Goal: Find specific page/section: Find specific page/section

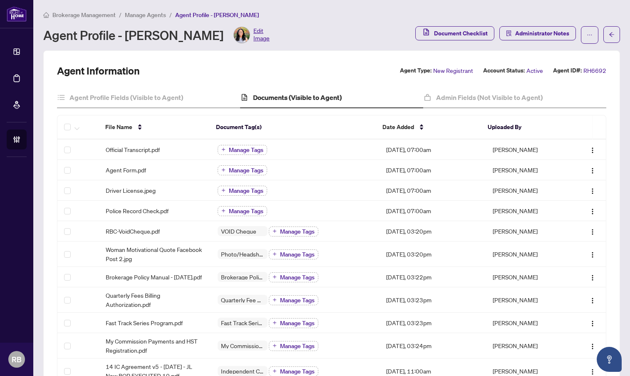
click at [133, 12] on span "Manage Agents" at bounding box center [145, 14] width 41 height 7
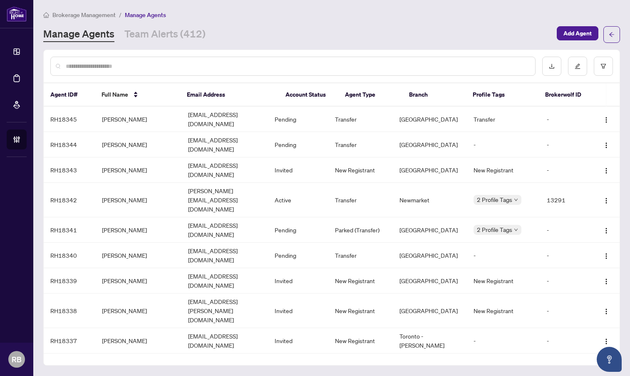
click at [170, 67] on input "text" at bounding box center [297, 66] width 463 height 9
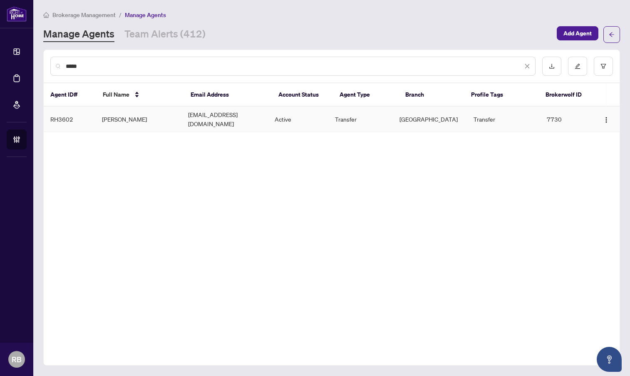
type input "*****"
click at [132, 115] on td "[PERSON_NAME]" at bounding box center [138, 118] width 86 height 25
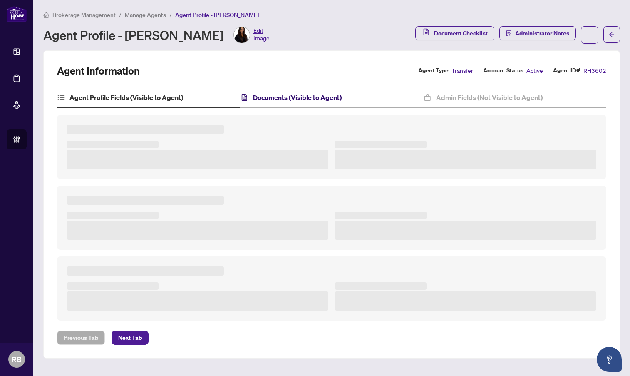
click at [274, 97] on h4 "Documents (Visible to Agent)" at bounding box center [297, 97] width 89 height 10
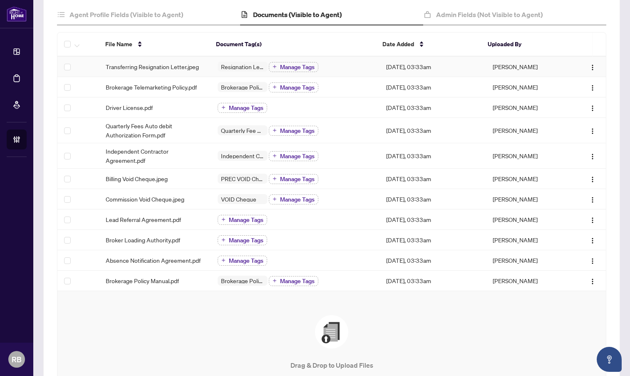
scroll to position [83, 0]
click at [229, 198] on span "VOID Cheque" at bounding box center [239, 198] width 42 height 6
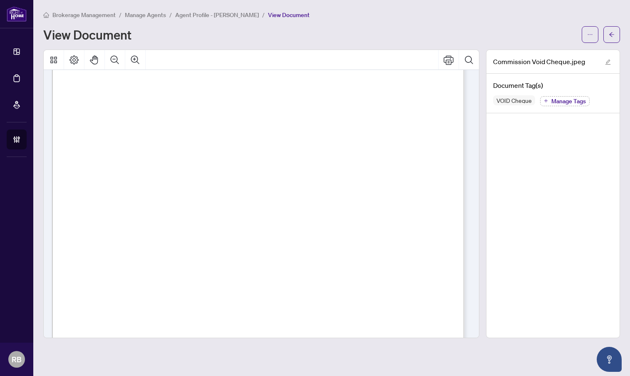
scroll to position [83, 0]
click at [611, 37] on icon "arrow-left" at bounding box center [612, 35] width 6 height 6
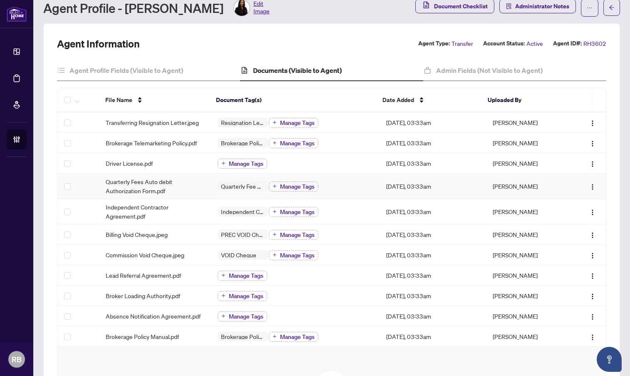
scroll to position [42, 0]
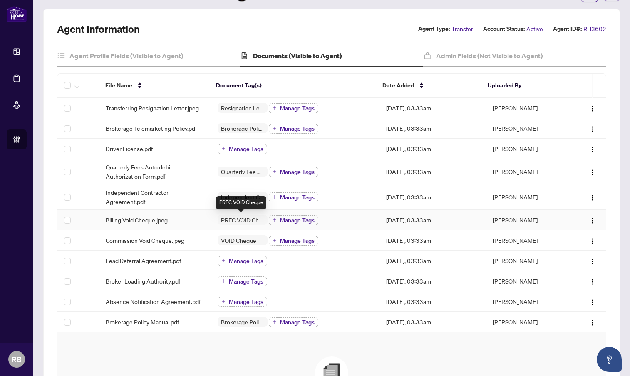
click at [225, 220] on span "PREC VOID Cheque" at bounding box center [243, 220] width 50 height 6
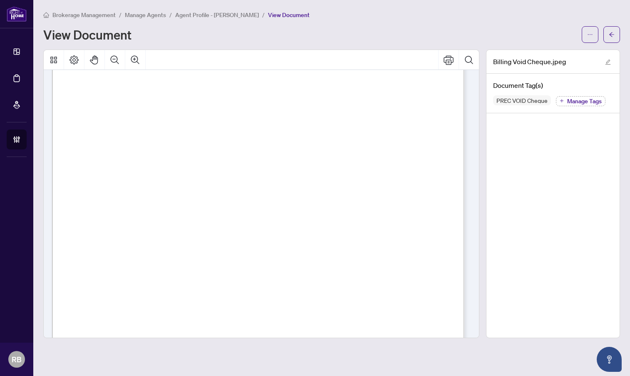
scroll to position [42, 0]
click at [607, 34] on button "button" at bounding box center [611, 34] width 17 height 17
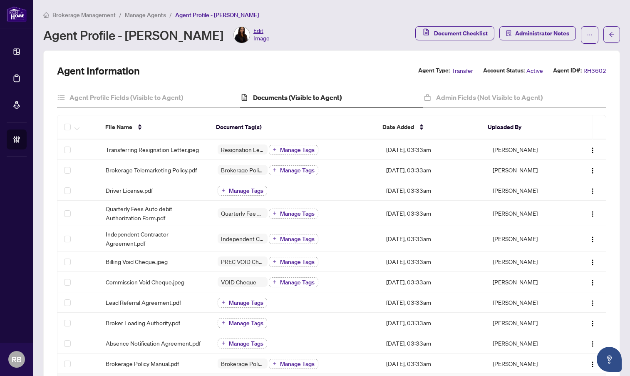
click at [470, 50] on div "Agent Information Agent Type: Transfer Account Status: Active Agent ID#: RH3602…" at bounding box center [331, 303] width 576 height 506
click at [132, 13] on span "Manage Agents" at bounding box center [145, 14] width 41 height 7
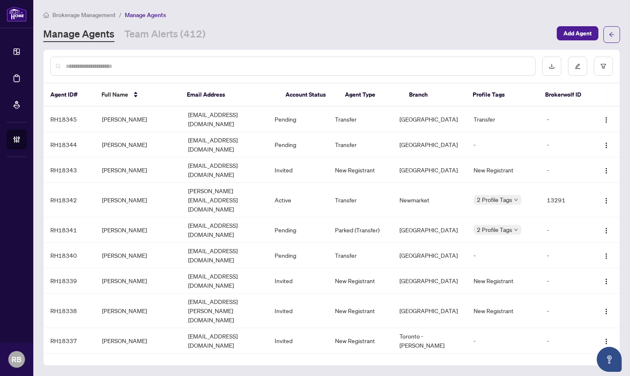
click at [144, 60] on div at bounding box center [292, 66] width 485 height 19
click at [142, 68] on input "text" at bounding box center [297, 66] width 463 height 9
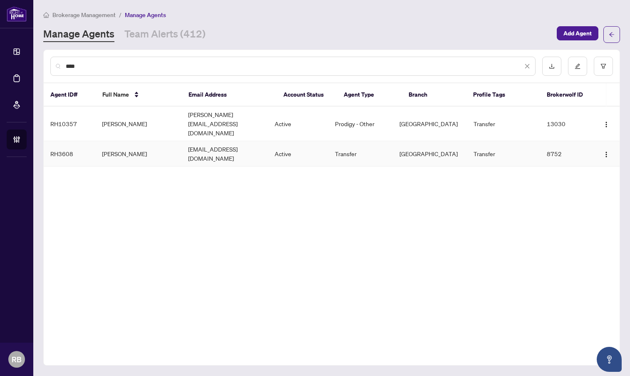
type input "****"
click at [122, 141] on td "[PERSON_NAME]" at bounding box center [138, 153] width 86 height 25
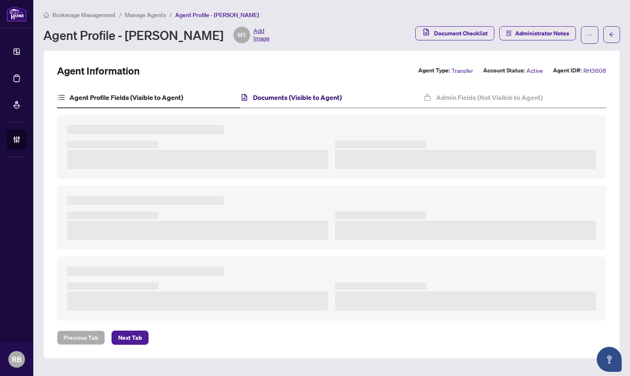
click at [272, 94] on h4 "Documents (Visible to Agent)" at bounding box center [297, 97] width 89 height 10
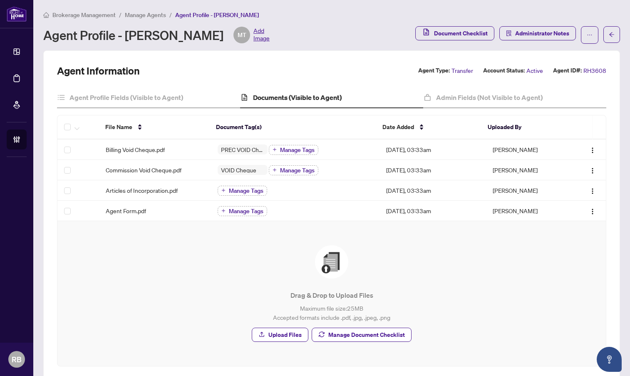
click at [148, 19] on li "Manage Agents" at bounding box center [145, 15] width 41 height 10
click at [148, 16] on span "Manage Agents" at bounding box center [145, 14] width 41 height 7
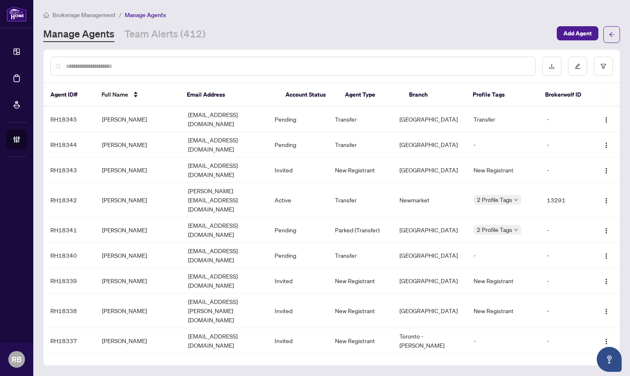
click at [163, 65] on input "text" at bounding box center [297, 66] width 463 height 9
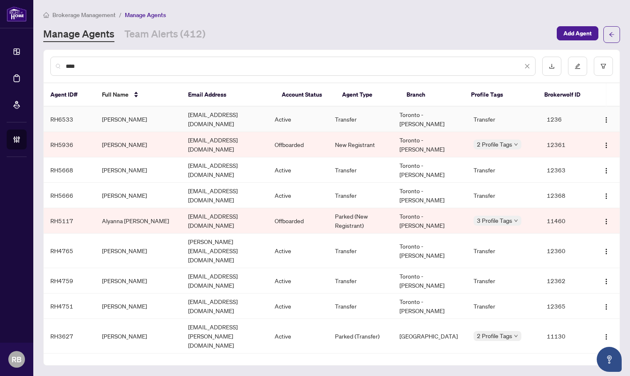
type input "****"
click at [164, 121] on td "[PERSON_NAME]" at bounding box center [138, 118] width 86 height 25
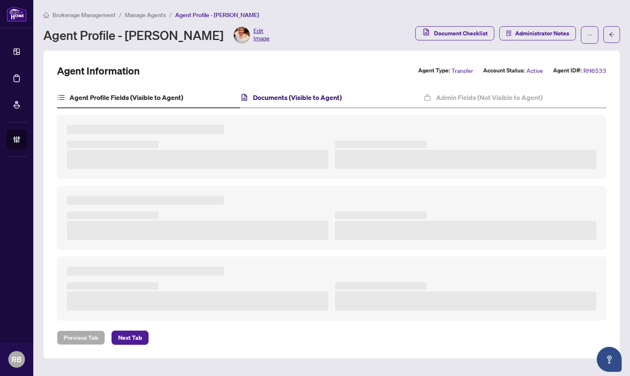
click at [285, 92] on h4 "Documents (Visible to Agent)" at bounding box center [297, 97] width 89 height 10
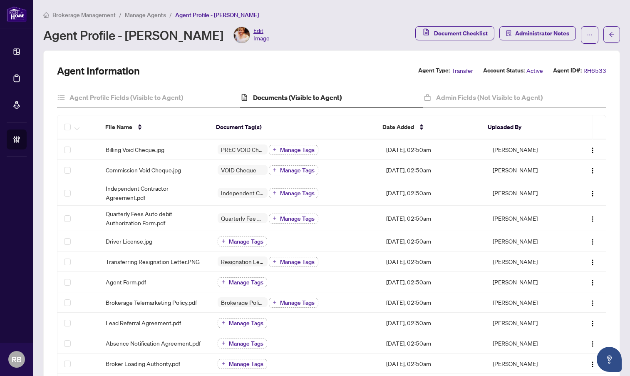
click at [144, 15] on span "Manage Agents" at bounding box center [145, 14] width 41 height 7
